Goal: Task Accomplishment & Management: Use online tool/utility

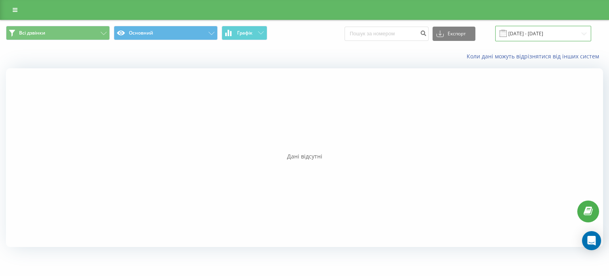
click at [543, 33] on input "[DATE] - [DATE]" at bounding box center [543, 33] width 96 height 15
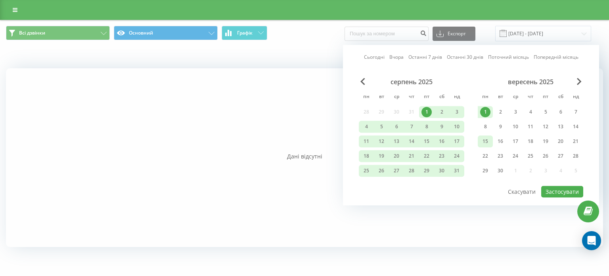
click at [487, 139] on div "15" at bounding box center [485, 141] width 10 height 10
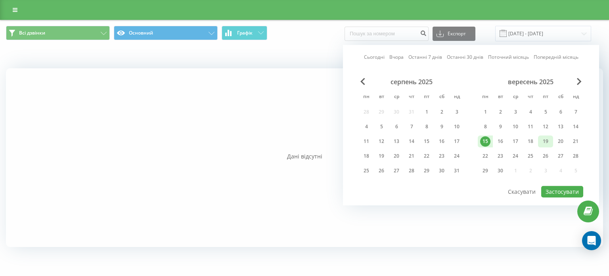
click at [544, 138] on div "19" at bounding box center [546, 141] width 10 height 10
click at [555, 186] on button "Застосувати" at bounding box center [562, 192] width 42 height 12
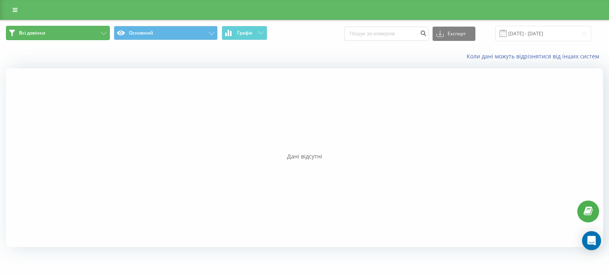
click at [95, 32] on button "Всі дзвінки" at bounding box center [58, 33] width 104 height 14
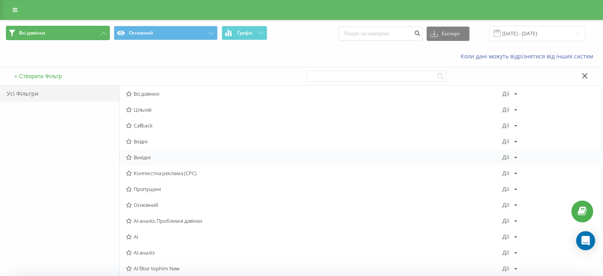
scroll to position [40, 0]
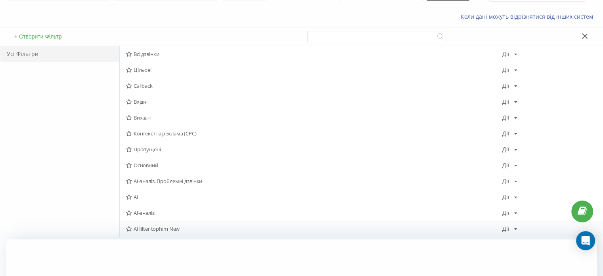
click at [173, 227] on span "AI filter tophim New" at bounding box center [314, 229] width 376 height 6
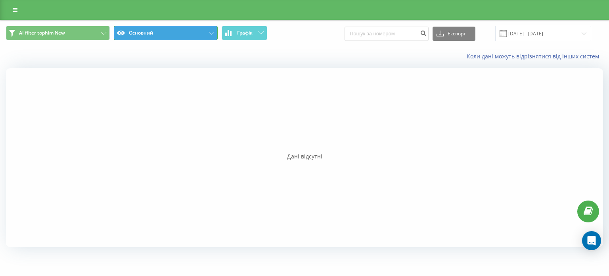
click at [210, 31] on button "Основний" at bounding box center [166, 33] width 104 height 14
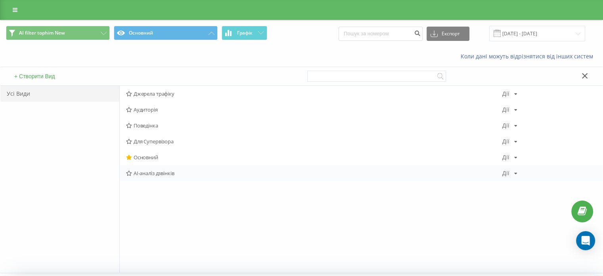
click at [153, 171] on span "AI-аналіз дзвінків" at bounding box center [314, 173] width 376 height 6
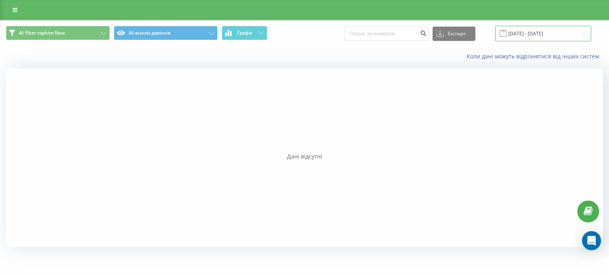
click at [577, 32] on input "15.09.2025 - 19.09.2025" at bounding box center [543, 33] width 96 height 15
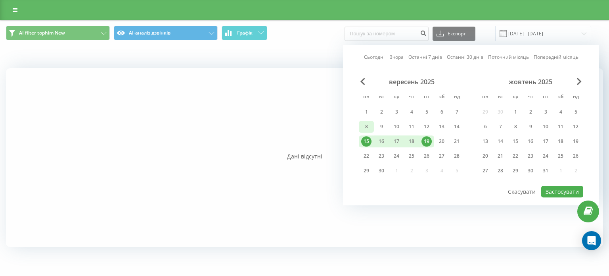
click at [368, 127] on div "8" at bounding box center [366, 126] width 10 height 10
click at [426, 138] on div "19" at bounding box center [427, 141] width 10 height 10
click at [556, 187] on button "Застосувати" at bounding box center [562, 192] width 42 height 12
type input "08.09.2025 - 19.09.2025"
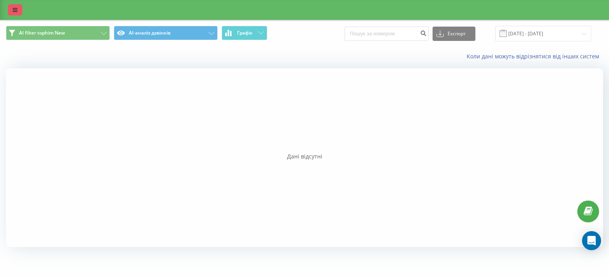
click at [13, 6] on link at bounding box center [15, 9] width 14 height 11
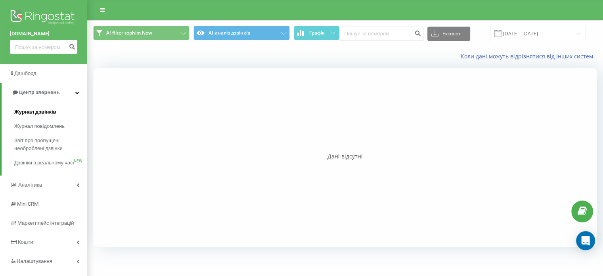
click at [36, 112] on span "Журнал дзвінків" at bounding box center [35, 112] width 42 height 8
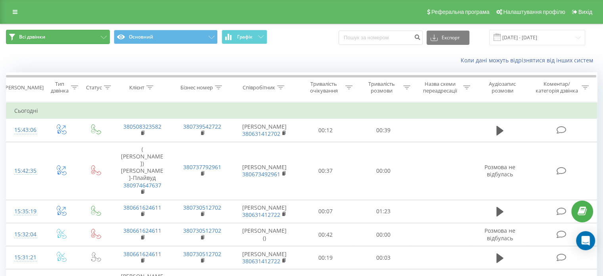
click at [104, 39] on button "Всі дзвінки" at bounding box center [58, 37] width 104 height 14
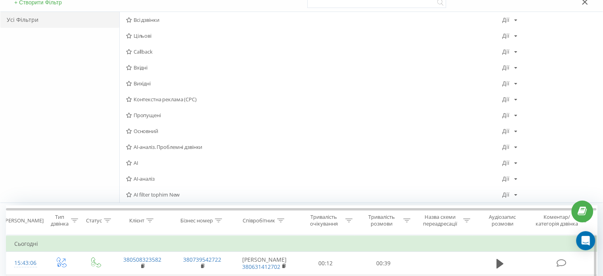
scroll to position [79, 0]
click at [163, 190] on span "AI filter tophim New" at bounding box center [314, 193] width 376 height 6
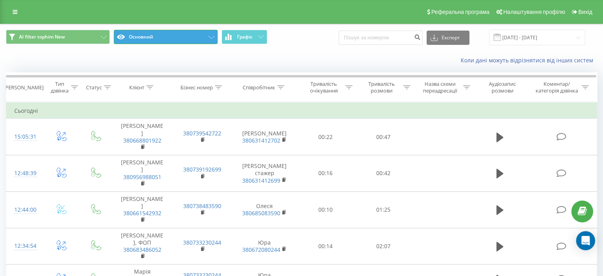
click at [209, 38] on icon at bounding box center [212, 37] width 6 height 3
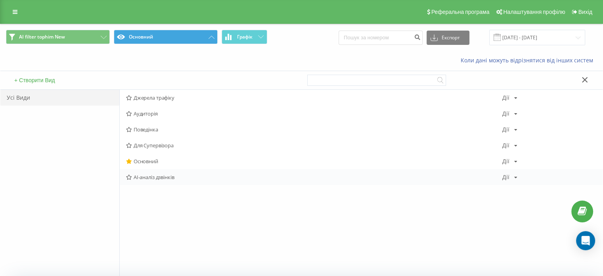
click at [166, 176] on span "AI-аналіз дзвінків" at bounding box center [314, 177] width 376 height 6
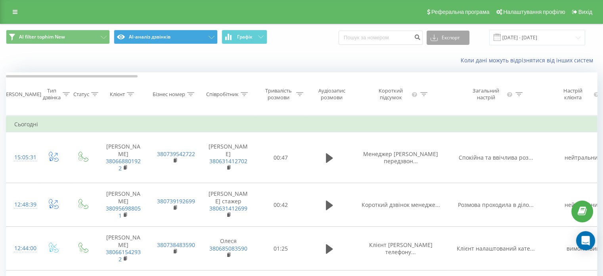
click at [455, 35] on button "Експорт" at bounding box center [448, 38] width 43 height 14
click at [451, 65] on div ".xls" at bounding box center [448, 67] width 42 height 14
